Goal: Task Accomplishment & Management: Complete application form

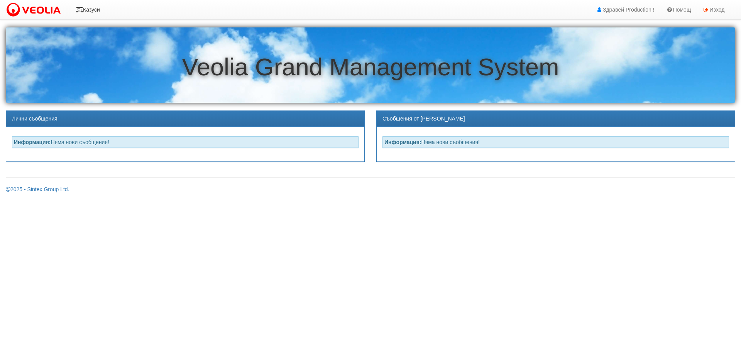
click at [94, 6] on link "Казуси" at bounding box center [87, 9] width 35 height 19
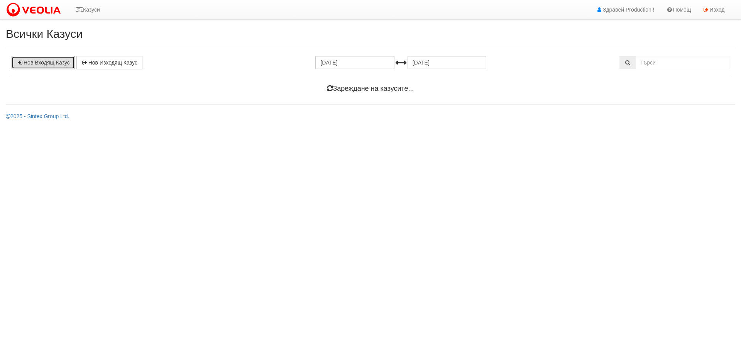
click at [58, 56] on link "Нов Входящ Казус" at bounding box center [43, 62] width 63 height 13
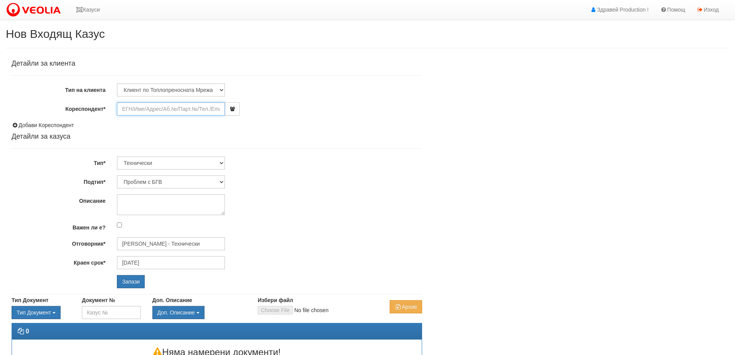
click at [176, 109] on input "Кореспондент*" at bounding box center [171, 108] width 108 height 13
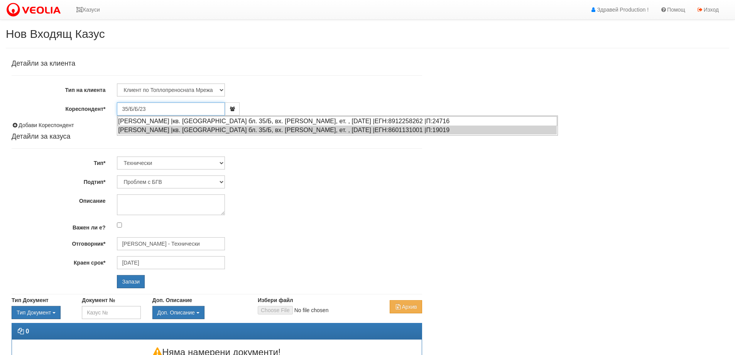
click at [187, 122] on div "МИХАИЛ ИВАНОВ МОЦОВ |кв. Трошево бл. 35/Б, вх. Б, ет. , ап. 23 |ЕГН:8912258262 …" at bounding box center [337, 121] width 439 height 10
type input "Михаил Иванов Моцов"
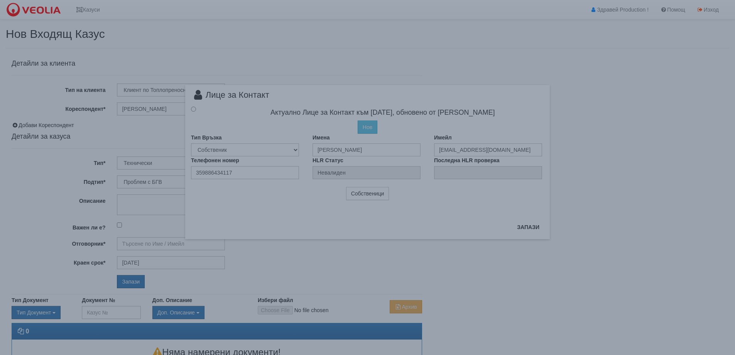
type input "[PERSON_NAME] - Технически"
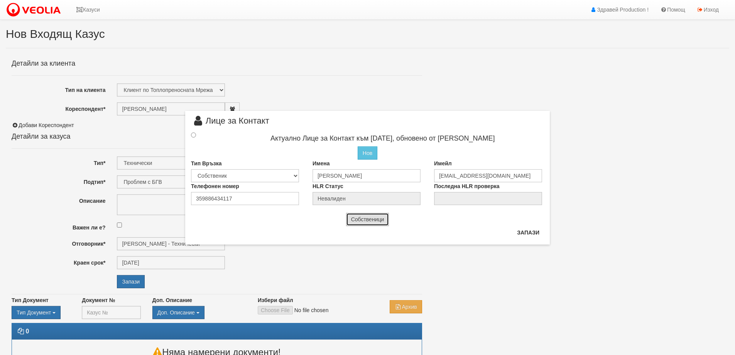
click at [367, 214] on button "Собственици" at bounding box center [367, 219] width 43 height 13
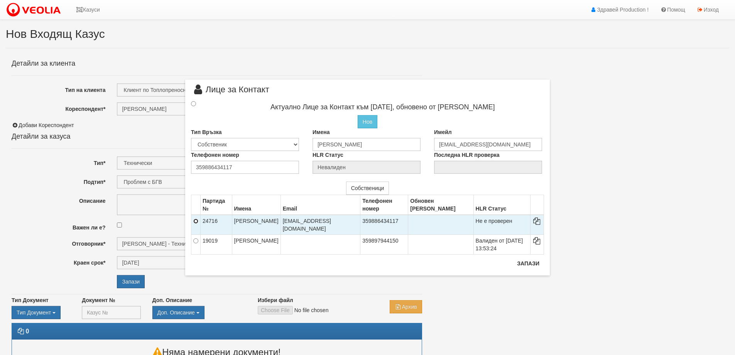
click at [195, 222] on input "radio" at bounding box center [195, 220] width 5 height 5
radio input "true"
type input "МИХАИЛ ИВАНОВ МОЦОВ"
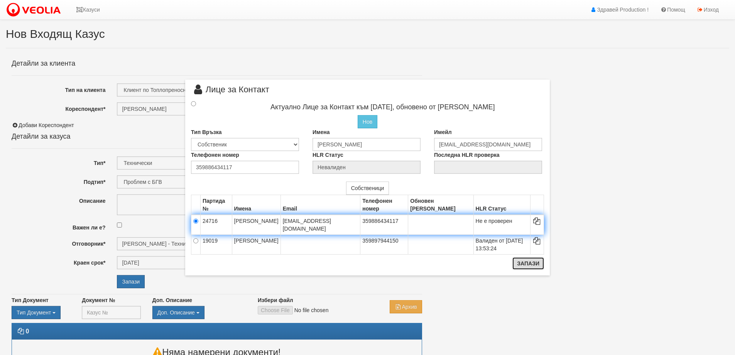
click at [528, 267] on button "Запази" at bounding box center [528, 263] width 32 height 12
radio input "true"
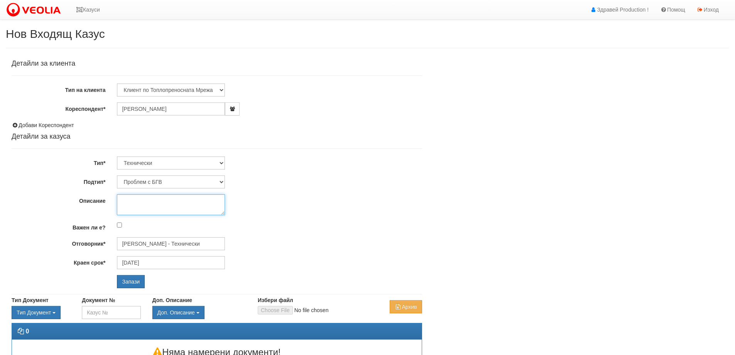
click at [144, 205] on textarea "Описание" at bounding box center [171, 204] width 108 height 21
type textarea "Няма т.вода в банята.Тел:[PHONE_NUMBER] [PERSON_NAME]"
click at [130, 283] on input "Запази" at bounding box center [131, 281] width 28 height 13
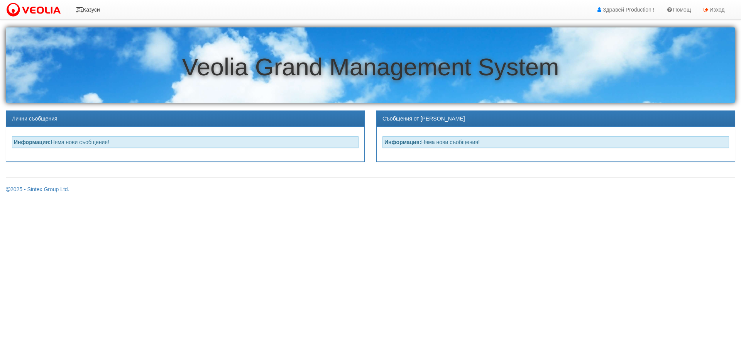
click at [95, 5] on link "Казуси" at bounding box center [87, 9] width 35 height 19
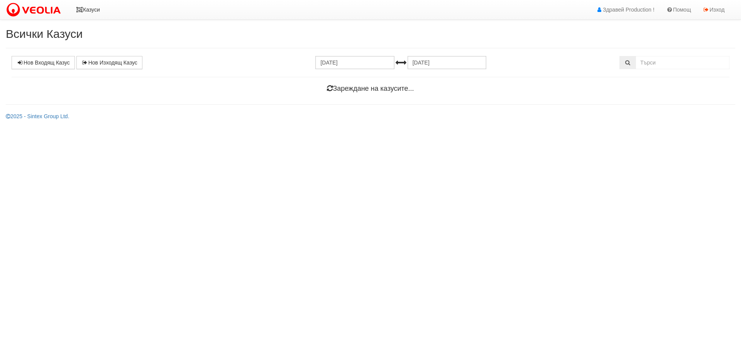
click at [94, 10] on link "Казуси" at bounding box center [87, 9] width 35 height 19
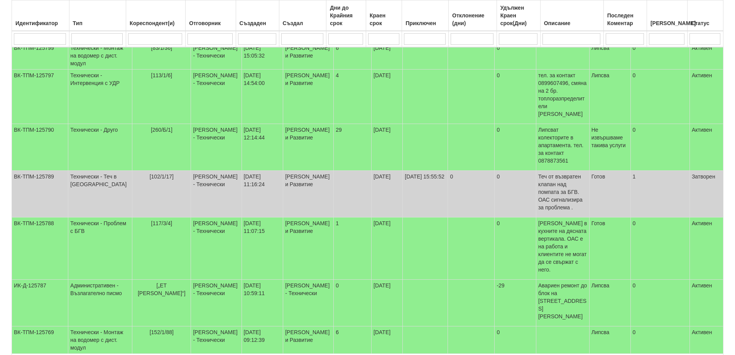
scroll to position [193, 0]
